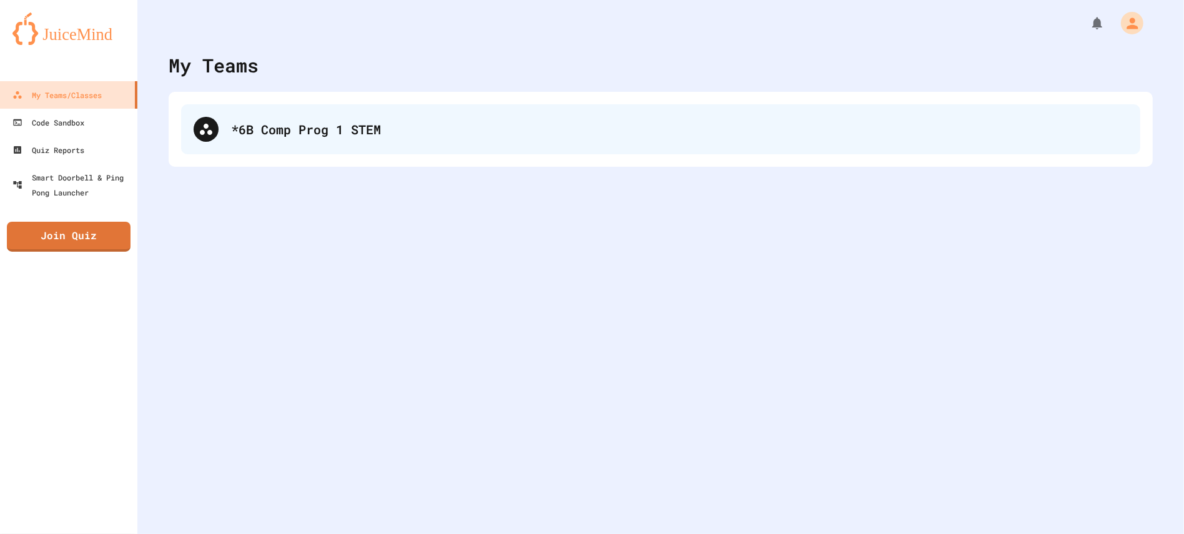
click at [616, 149] on div "*6B Comp Prog 1 STEM" at bounding box center [660, 129] width 959 height 50
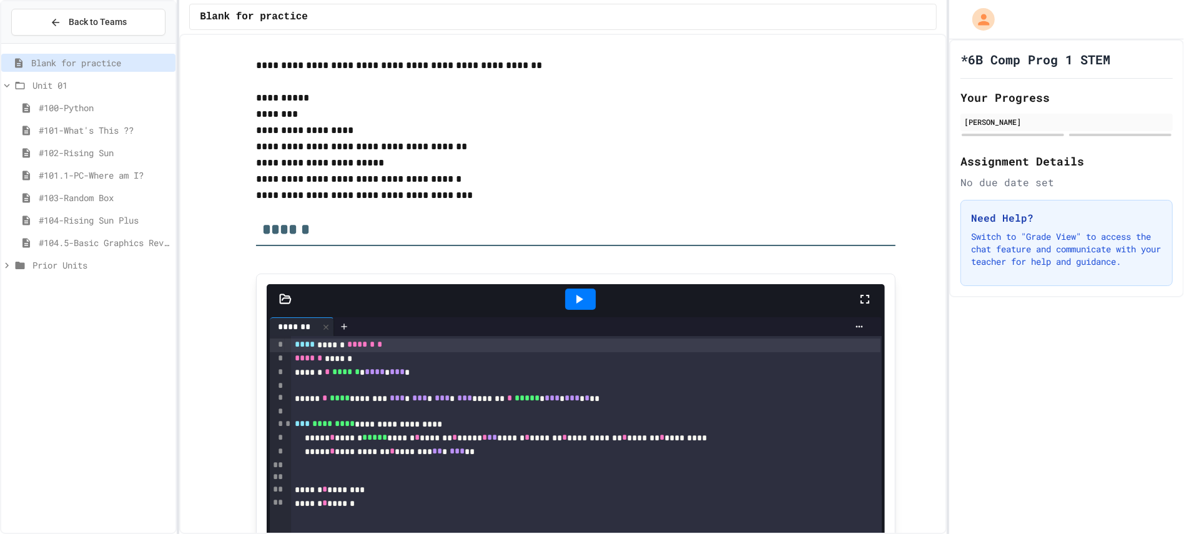
click at [58, 242] on span "#104.5-Basic Graphics Review" at bounding box center [105, 242] width 132 height 13
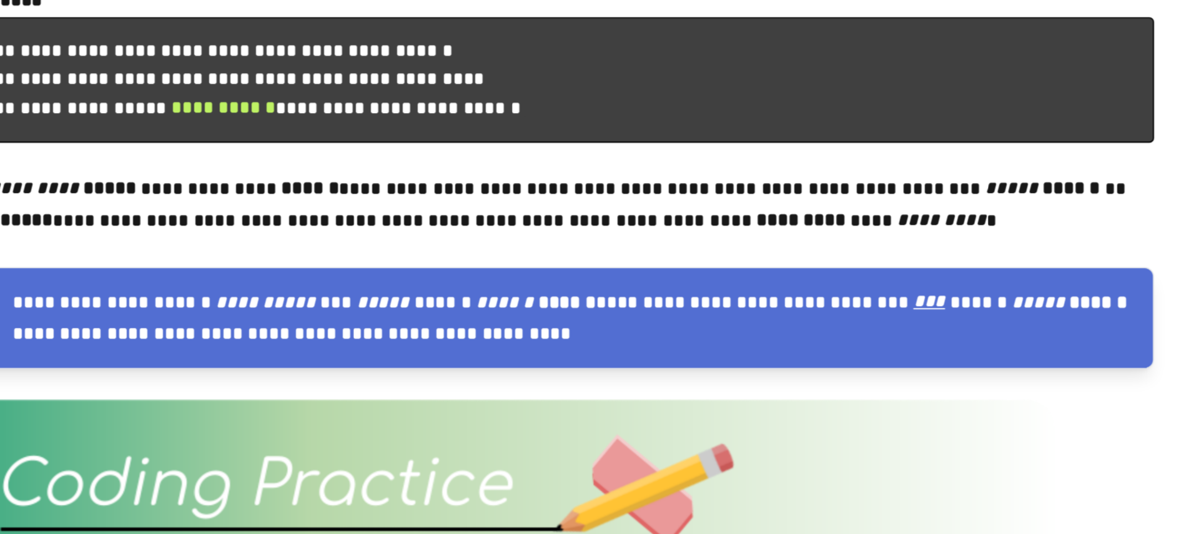
scroll to position [151, 0]
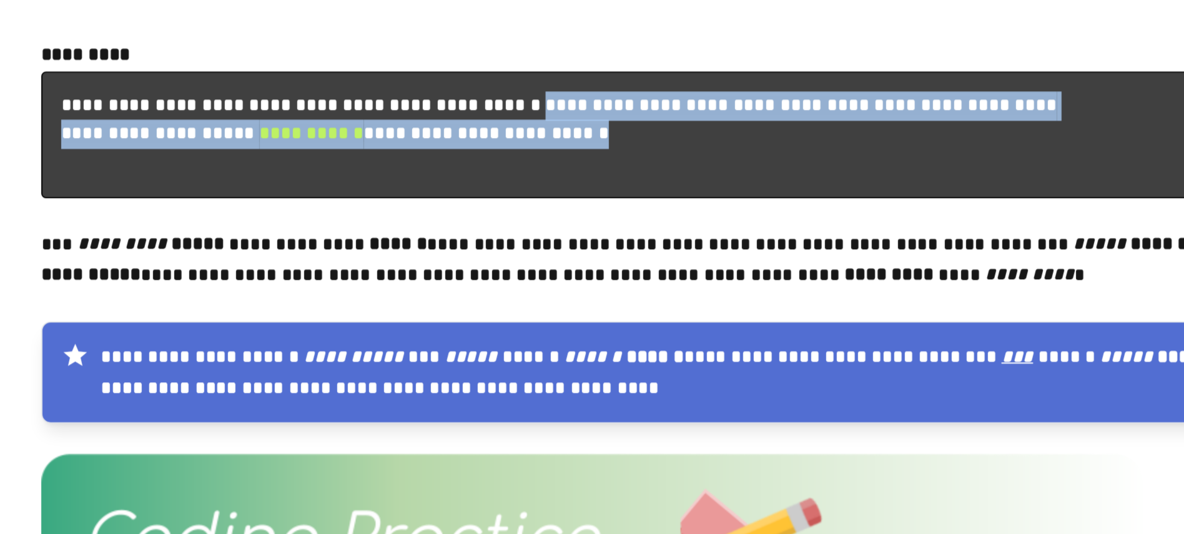
drag, startPoint x: 624, startPoint y: 205, endPoint x: 252, endPoint y: 200, distance: 371.5
click at [457, 228] on pre "**********" at bounding box center [575, 194] width 639 height 67
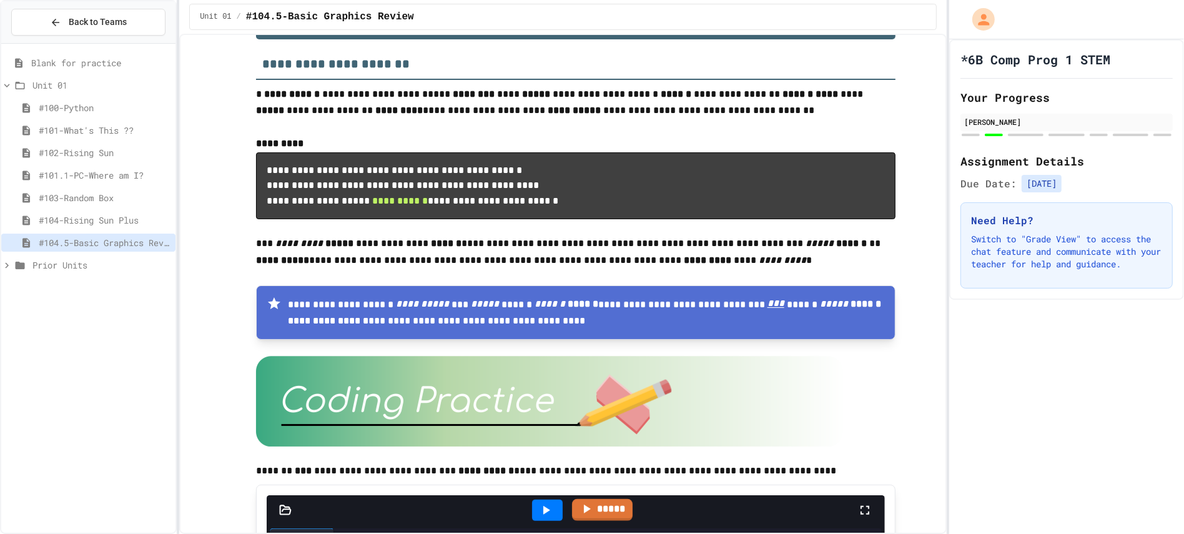
scroll to position [0, 0]
